Goal: Task Accomplishment & Management: Manage account settings

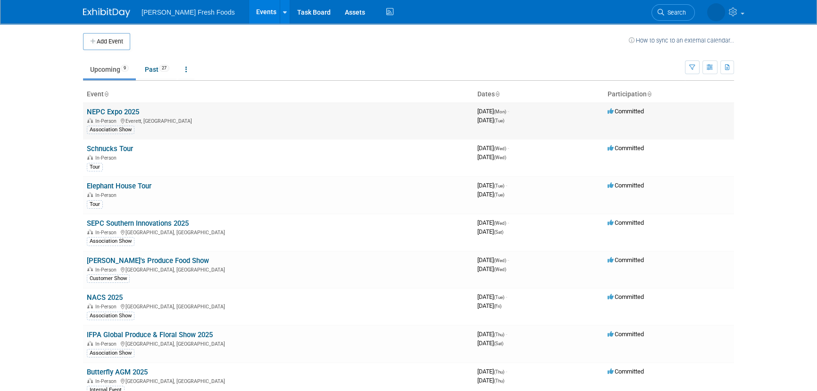
click at [121, 113] on link "NEPC Expo 2025" at bounding box center [113, 112] width 52 height 8
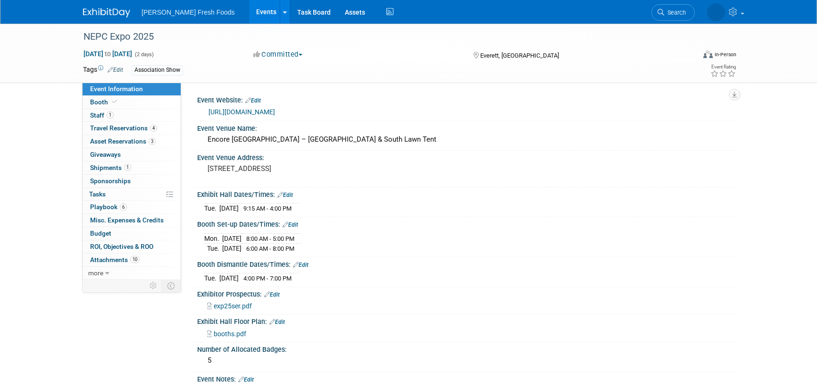
select select "Advanced Warehouse"
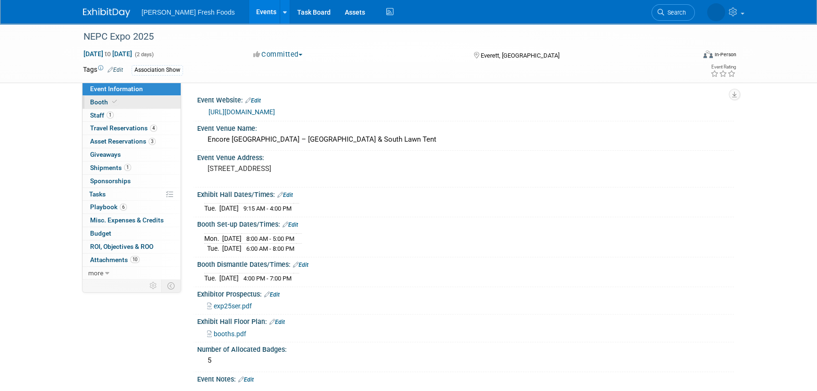
click at [121, 102] on link "Booth" at bounding box center [132, 102] width 98 height 13
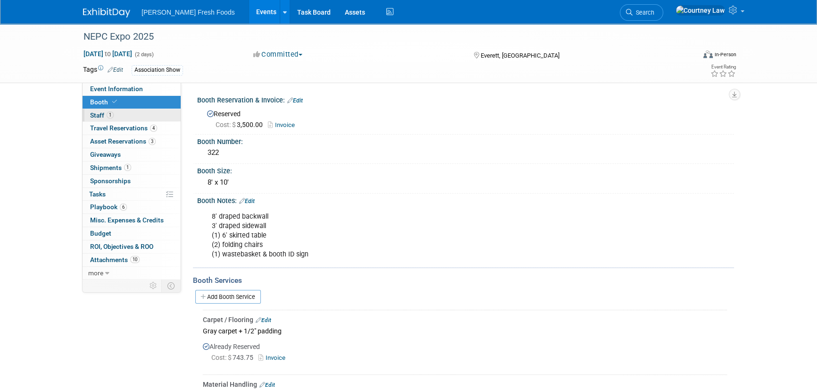
click at [120, 113] on link "1 Staff 1" at bounding box center [132, 115] width 98 height 13
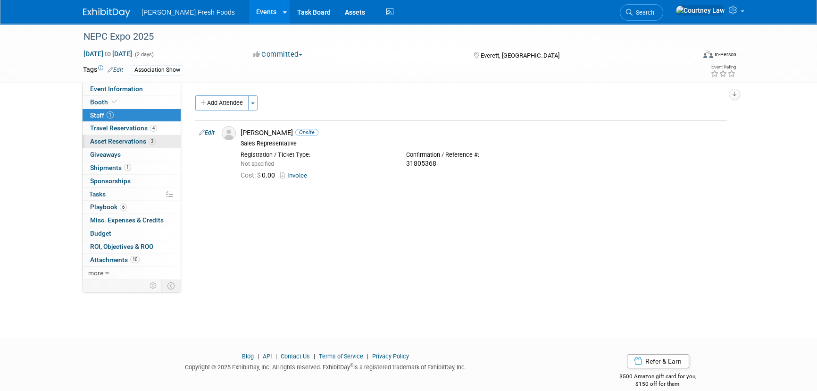
click at [123, 136] on link "3 Asset Reservations 3" at bounding box center [132, 141] width 98 height 13
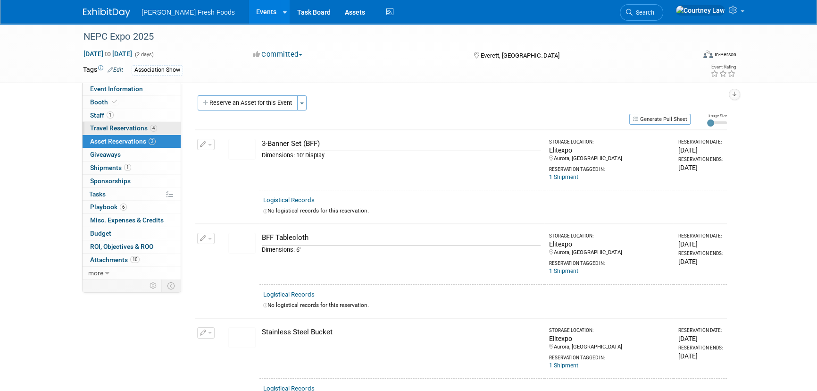
click at [127, 125] on span "Travel Reservations 4" at bounding box center [123, 128] width 67 height 8
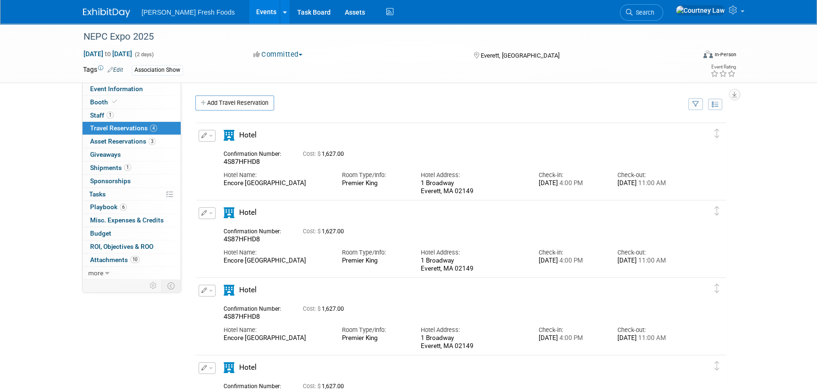
click at [204, 216] on button "button" at bounding box center [207, 213] width 17 height 12
click at [214, 251] on button "Delete Reservation" at bounding box center [239, 245] width 80 height 14
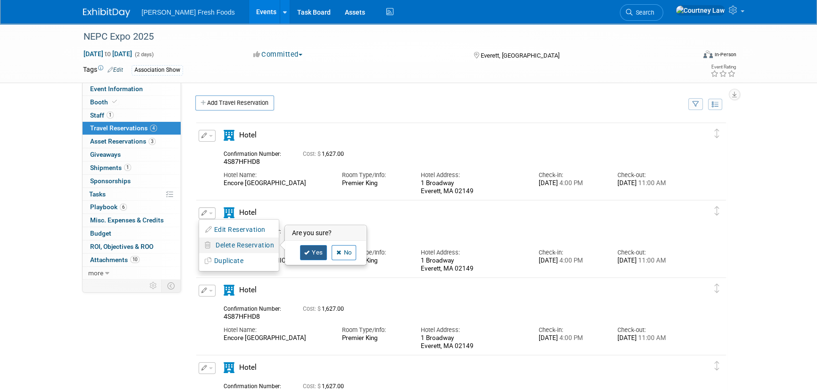
click at [315, 258] on link "Yes" at bounding box center [313, 252] width 27 height 15
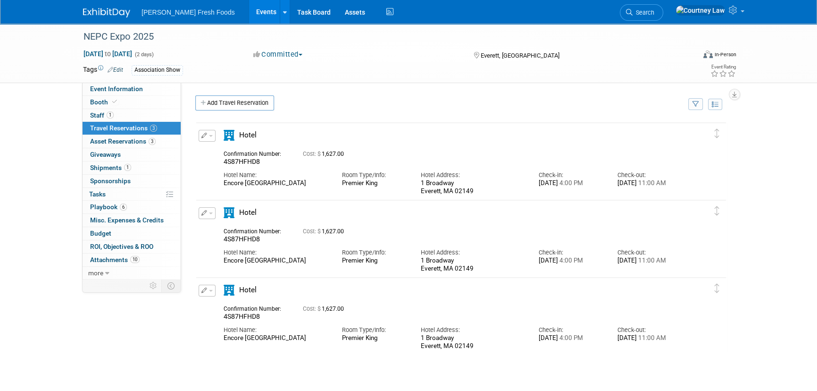
click at [203, 215] on icon "button" at bounding box center [204, 213] width 6 height 6
click at [211, 242] on icon "button" at bounding box center [208, 245] width 7 height 7
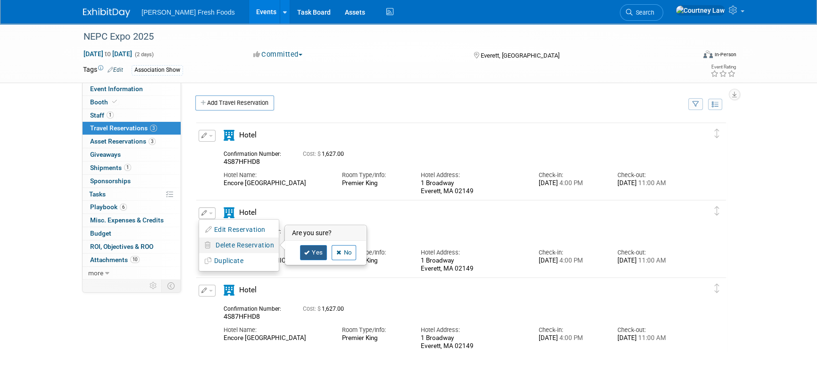
click at [321, 245] on link "Yes" at bounding box center [313, 252] width 27 height 15
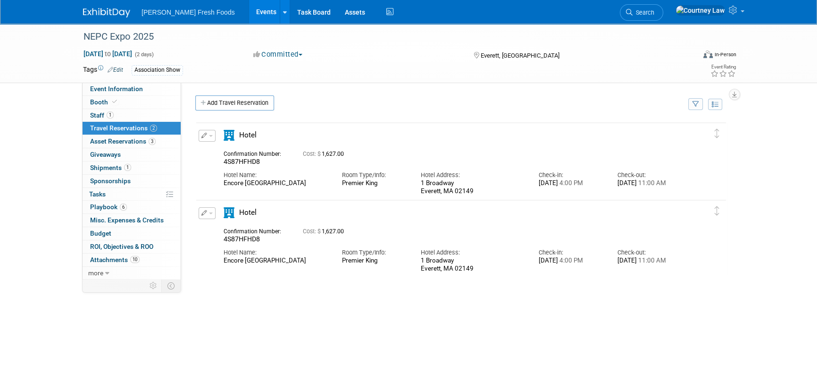
click at [214, 215] on button "button" at bounding box center [207, 213] width 17 height 12
click at [222, 246] on span "Delete Reservation" at bounding box center [245, 245] width 59 height 8
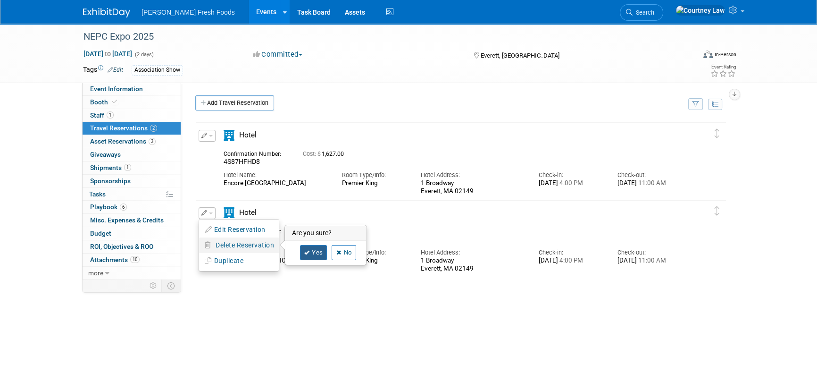
click at [321, 253] on link "Yes" at bounding box center [313, 252] width 27 height 15
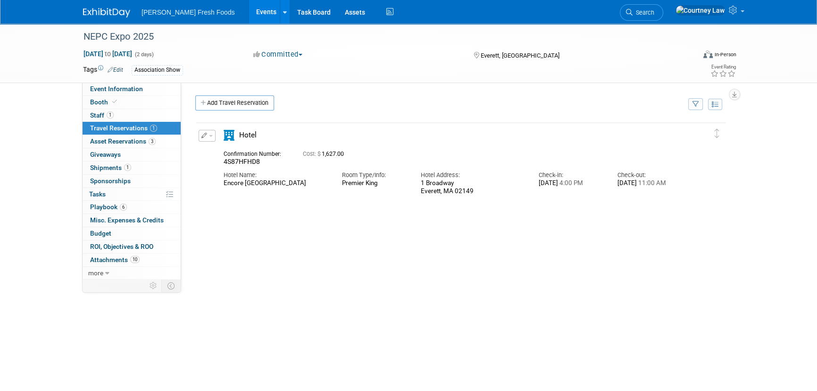
click at [335, 300] on div "Delete Reservation 4S87HFHD8 Cost: $ 1,627.00" at bounding box center [461, 262] width 532 height 283
click at [121, 86] on span "Event Information" at bounding box center [116, 89] width 53 height 8
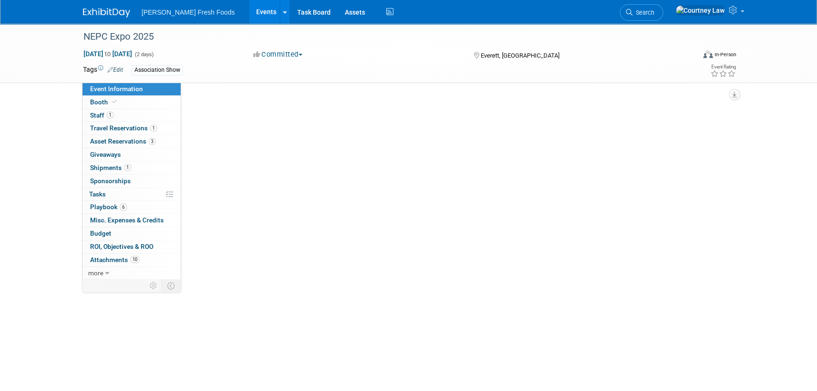
select select "Advanced Warehouse"
